Goal: Check status: Check status

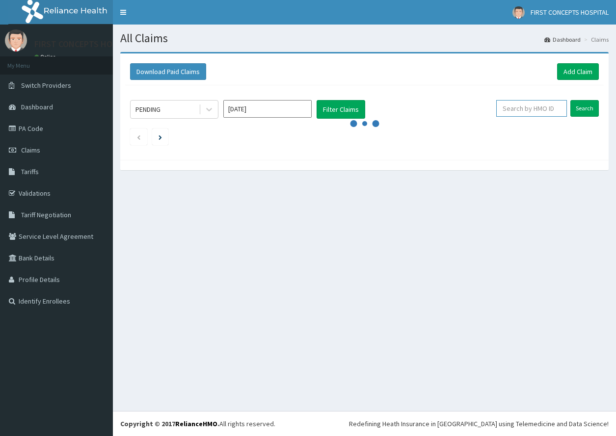
click at [531, 111] on input "text" at bounding box center [531, 108] width 71 height 17
type input "ENP/11853/A"
click at [587, 105] on input "Search" at bounding box center [584, 108] width 28 height 17
click at [584, 107] on input "Search" at bounding box center [584, 108] width 28 height 17
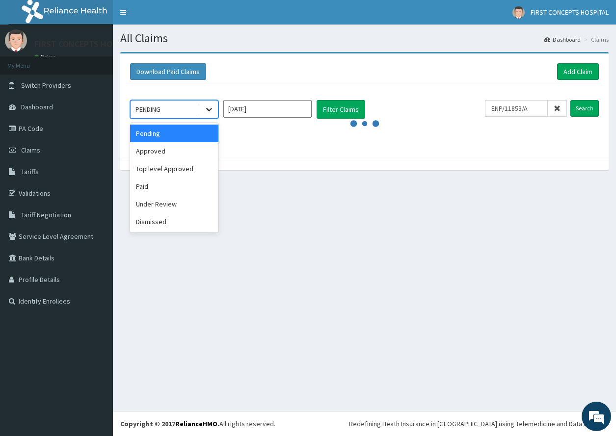
click at [208, 109] on icon at bounding box center [209, 110] width 10 height 10
click at [192, 129] on div "Pending" at bounding box center [174, 134] width 88 height 18
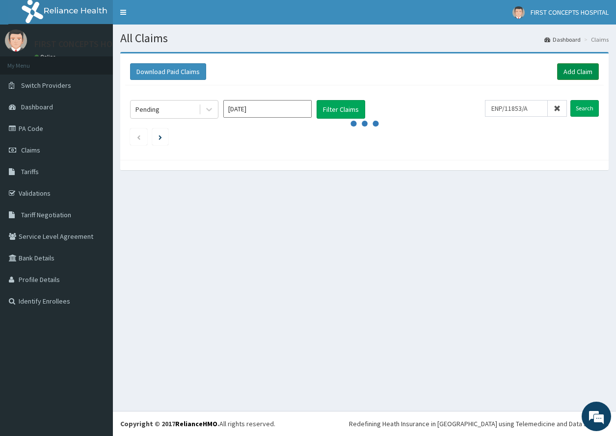
click at [576, 70] on link "Add Claim" at bounding box center [578, 71] width 42 height 17
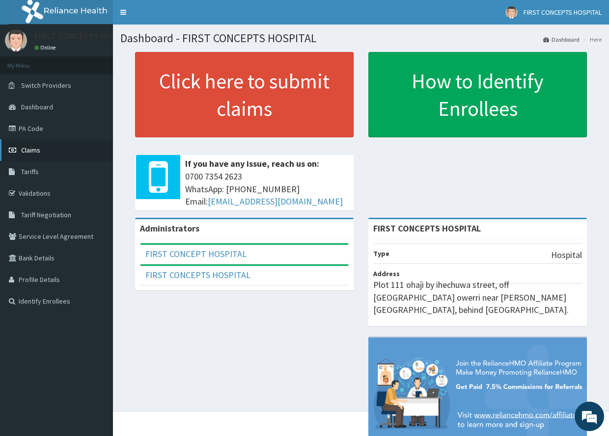
click at [33, 148] on span "Claims" at bounding box center [30, 150] width 19 height 9
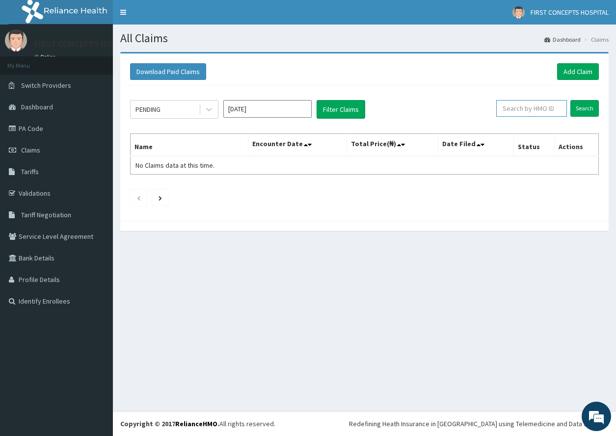
click at [536, 109] on input "text" at bounding box center [531, 108] width 71 height 17
type input "ENP/11853/A"
click at [587, 104] on input "Search" at bounding box center [584, 108] width 28 height 17
